Goal: Information Seeking & Learning: Check status

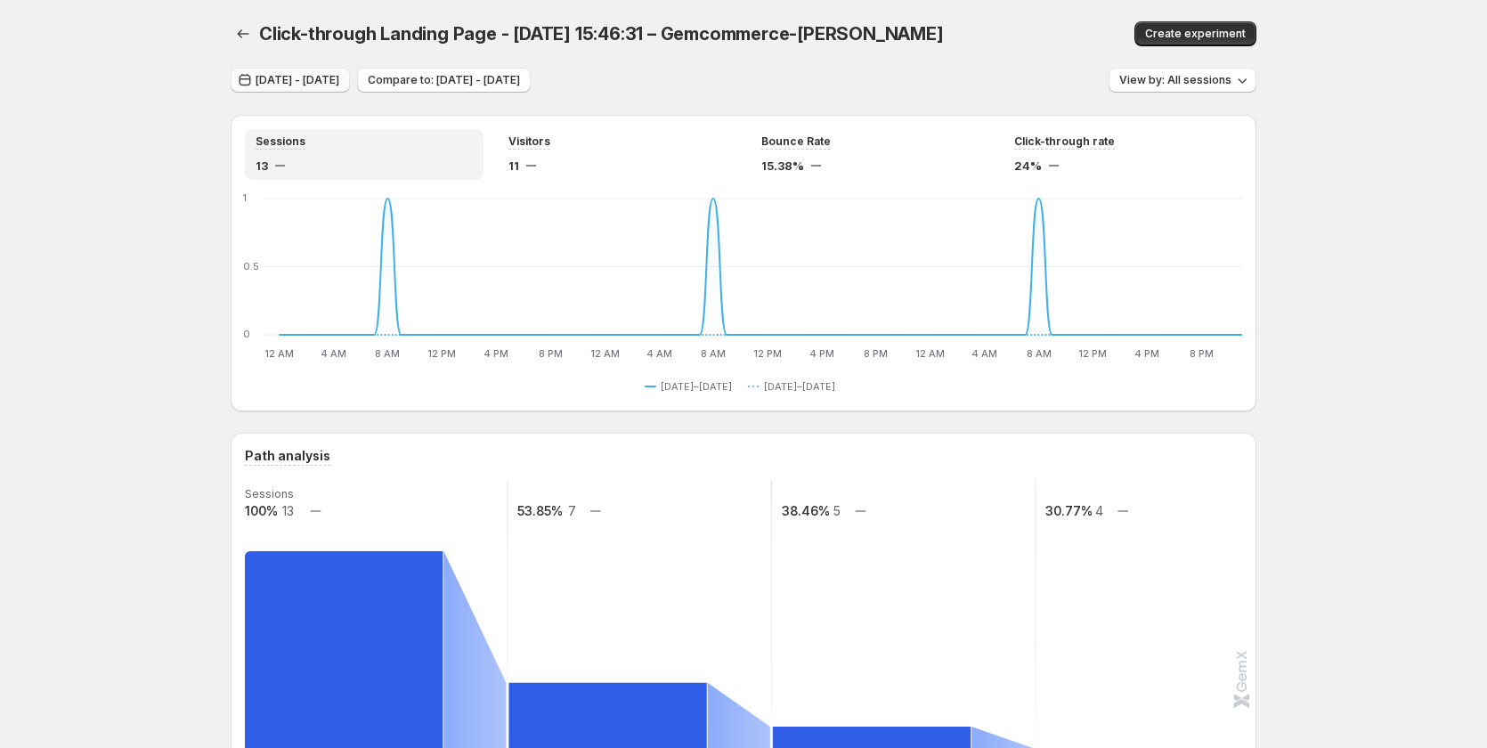
click at [302, 77] on span "[DATE] - [DATE]" at bounding box center [298, 80] width 84 height 14
